Goal: Transaction & Acquisition: Subscribe to service/newsletter

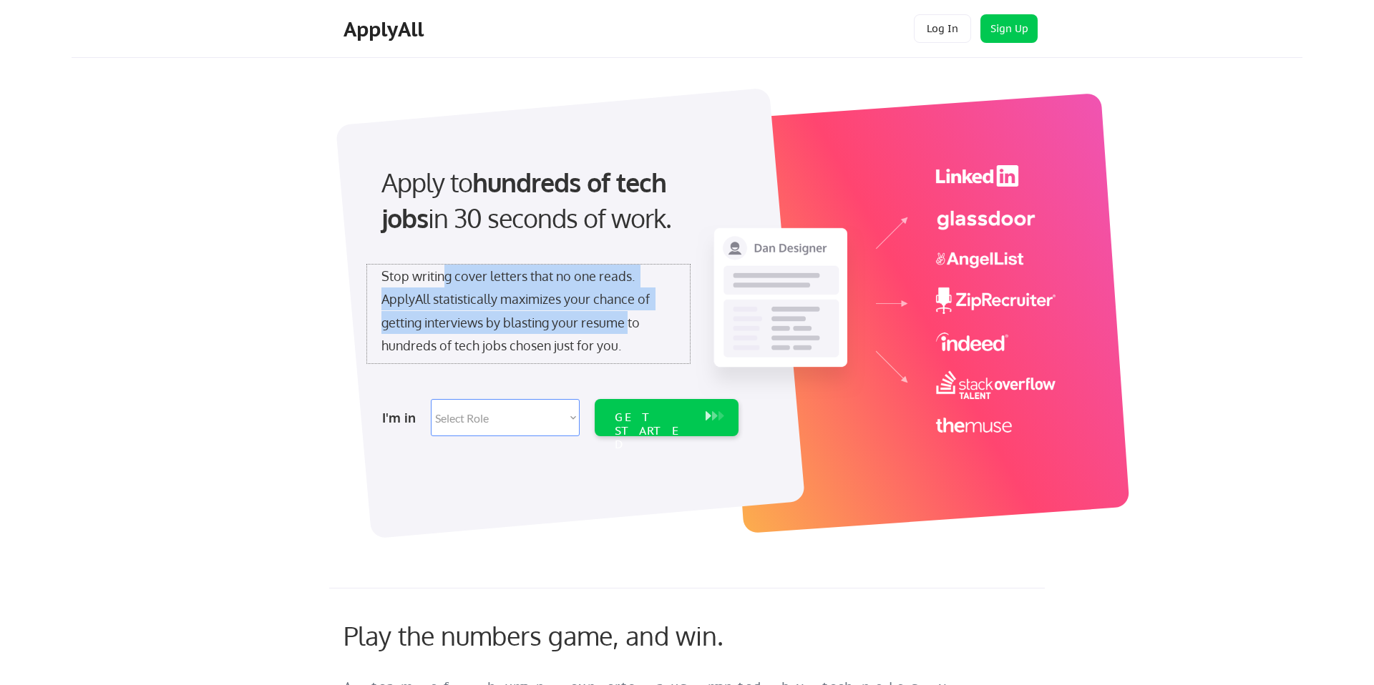
drag, startPoint x: 444, startPoint y: 280, endPoint x: 631, endPoint y: 320, distance: 191.7
click at [631, 320] on div "Stop writing cover letters that no one reads. ApplyAll statistically maximizes …" at bounding box center [528, 311] width 294 height 93
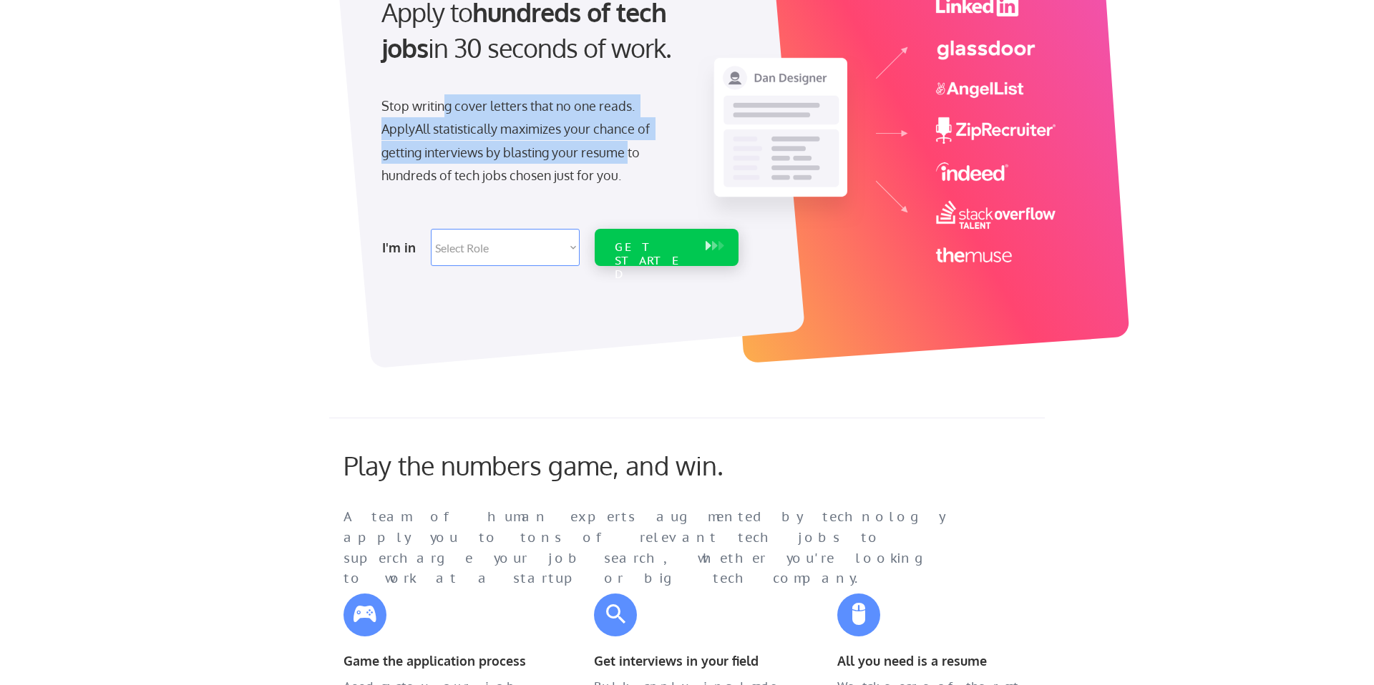
scroll to position [174, 0]
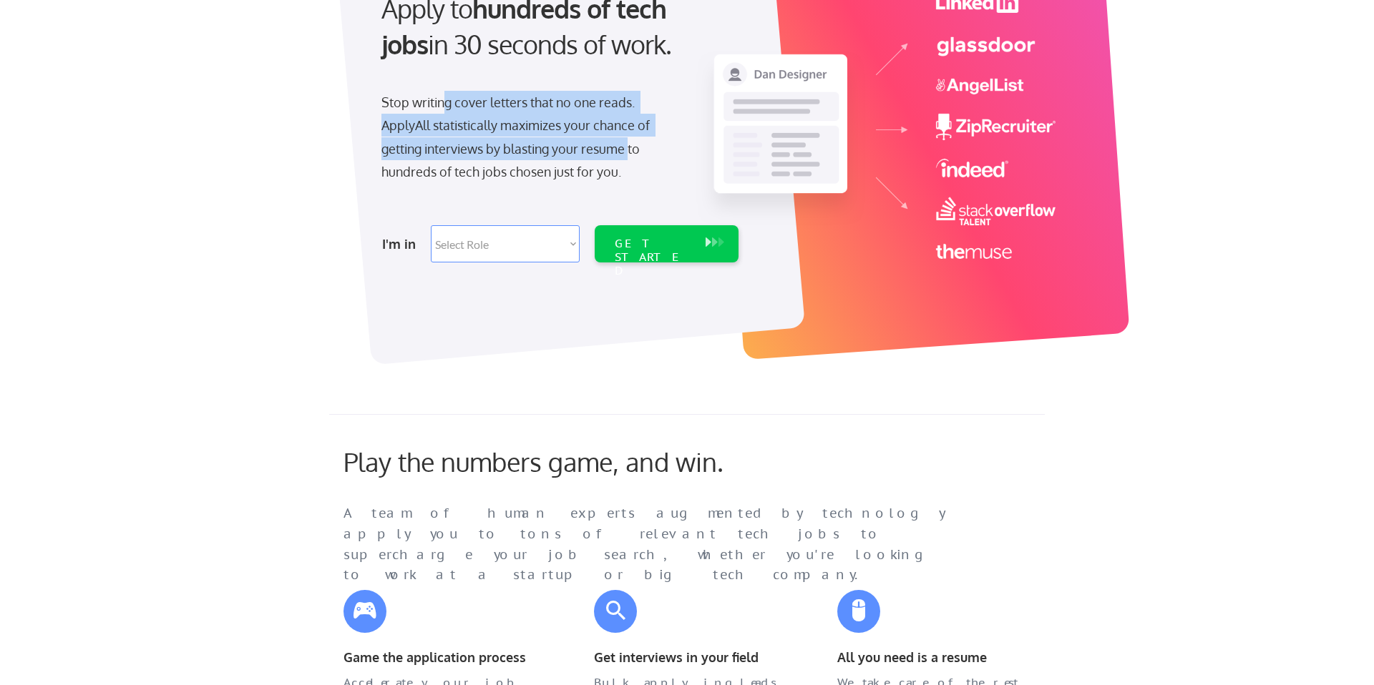
click at [534, 243] on select "Select Role Software Engineering Product Management Customer Success Sales UI/U…" at bounding box center [505, 243] width 149 height 37
select select ""data_science___analytics""
click at [431, 225] on select "Select Role Software Engineering Product Management Customer Success Sales UI/U…" at bounding box center [505, 243] width 149 height 37
select select ""data_science___analytics""
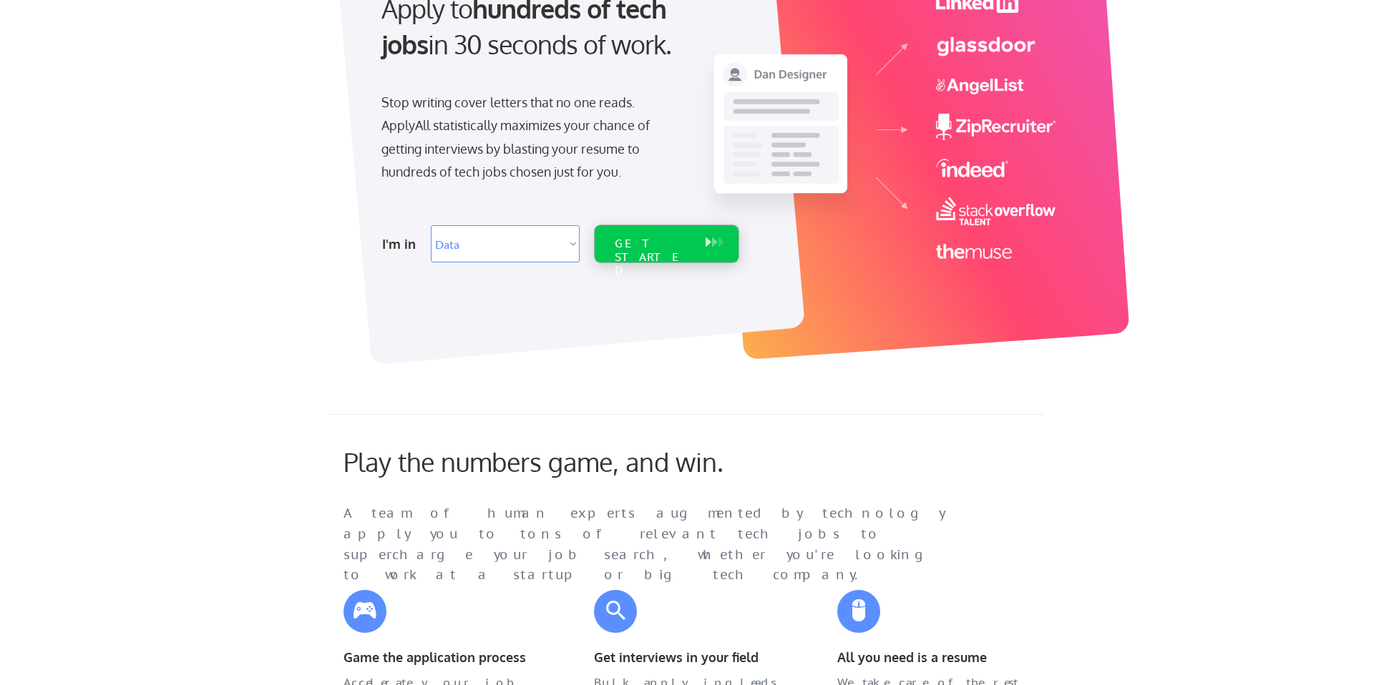
click at [640, 252] on div "GET STARTED" at bounding box center [652, 243] width 91 height 37
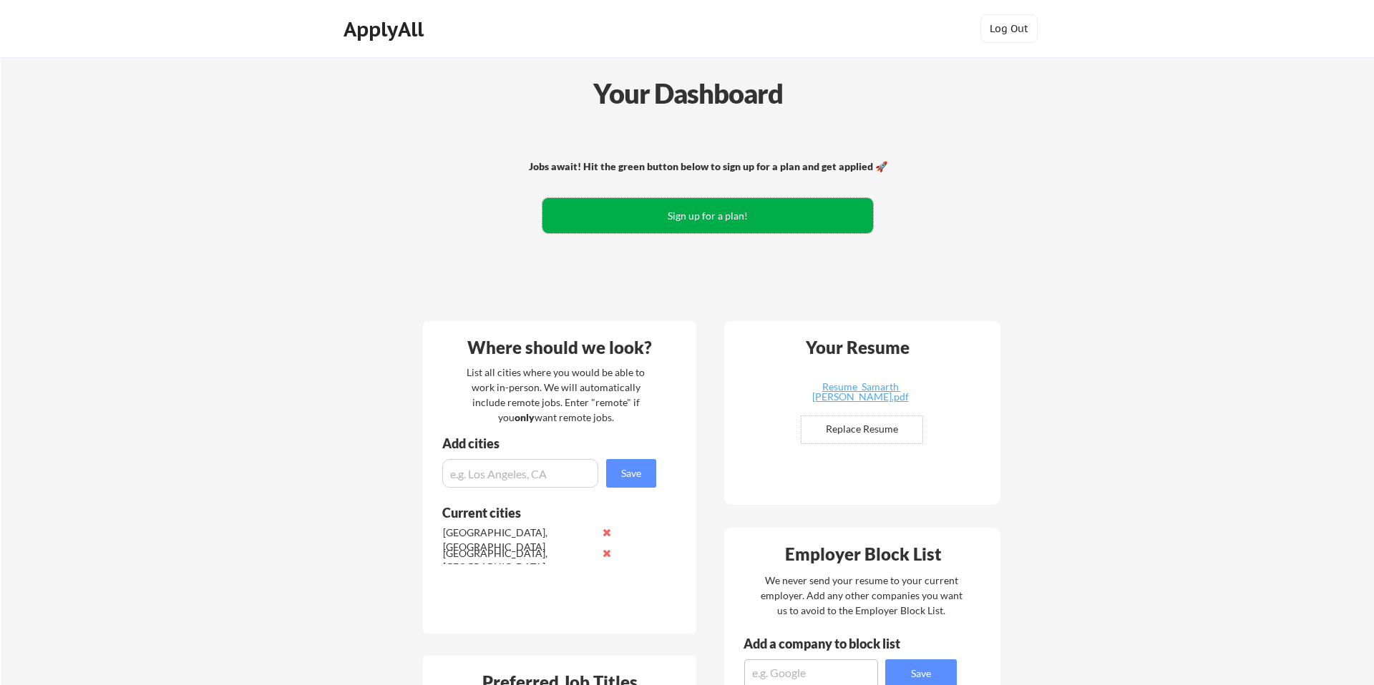
click at [713, 204] on button "Sign up for a plan!" at bounding box center [707, 215] width 331 height 35
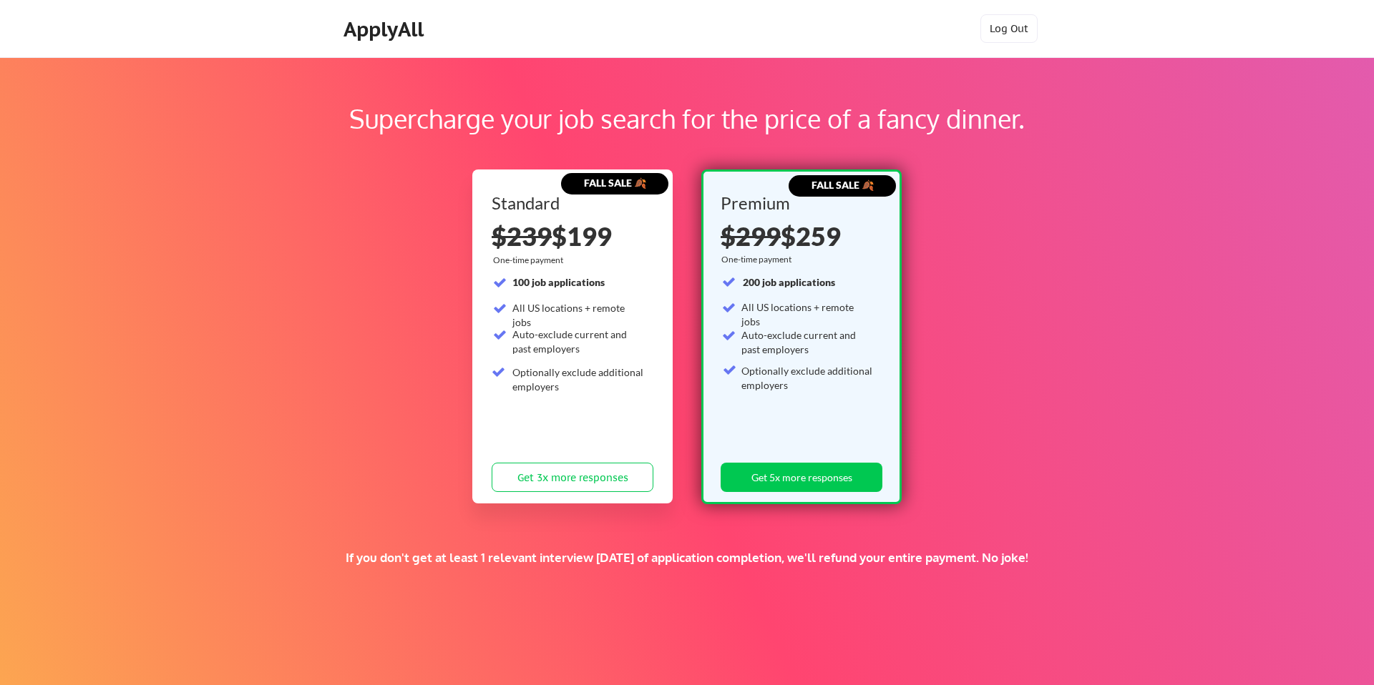
scroll to position [3, 0]
